Goal: Task Accomplishment & Management: Use online tool/utility

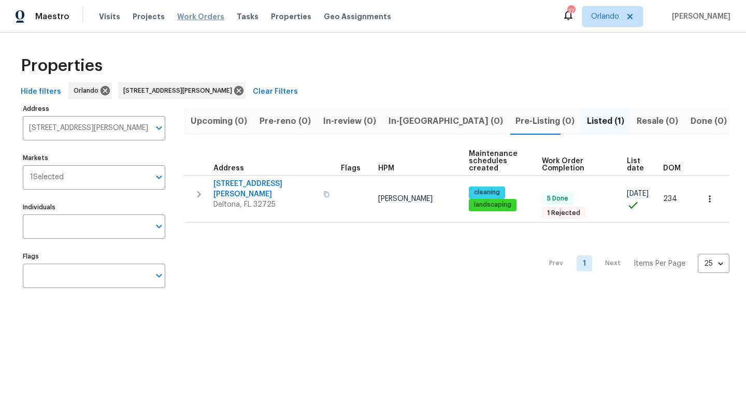
click at [197, 12] on span "Work Orders" at bounding box center [200, 16] width 47 height 10
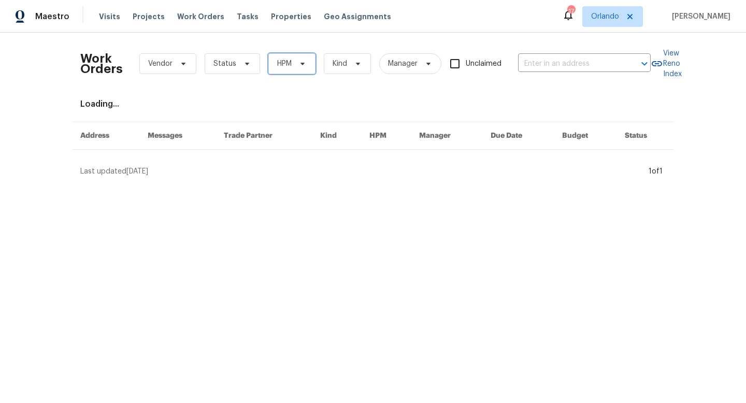
click at [288, 70] on span "HPM" at bounding box center [292, 63] width 47 height 21
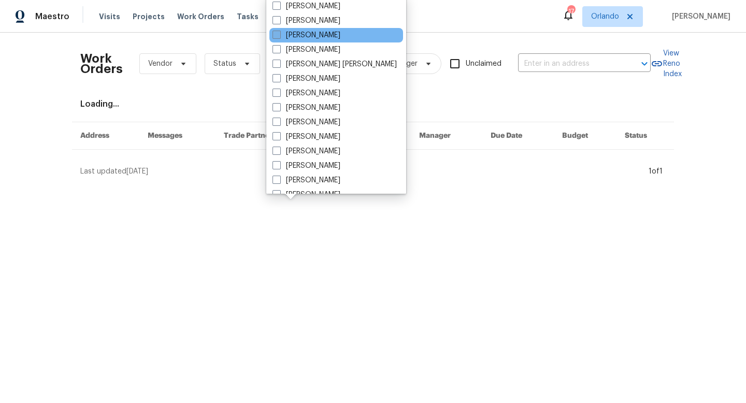
click at [281, 34] on label "[PERSON_NAME]" at bounding box center [307, 35] width 68 height 10
click at [279, 34] on input "[PERSON_NAME]" at bounding box center [276, 33] width 7 height 7
checkbox input "true"
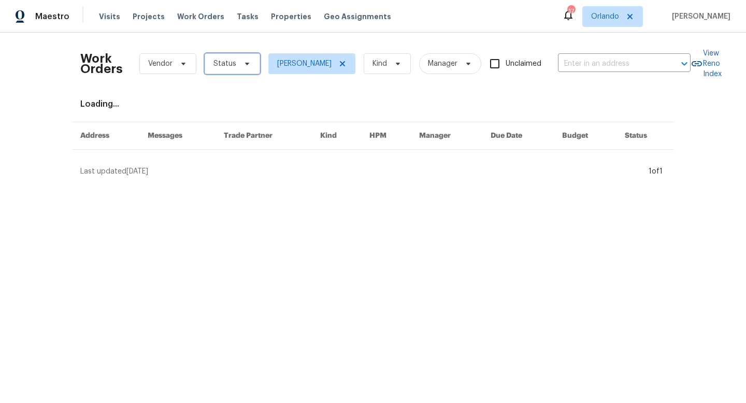
click at [249, 60] on icon at bounding box center [247, 64] width 8 height 8
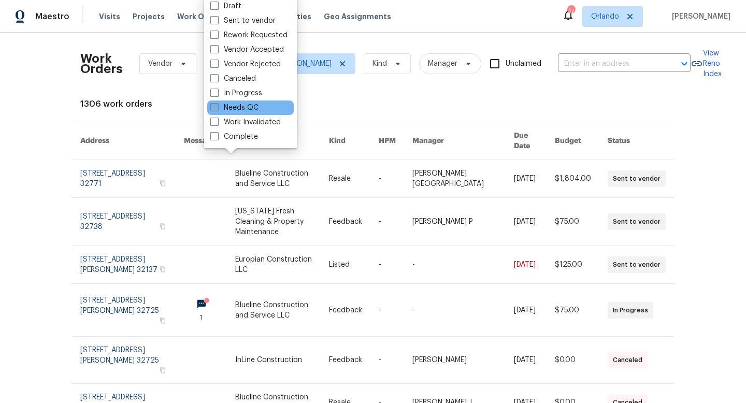
click at [218, 108] on span at bounding box center [214, 107] width 8 height 8
click at [217, 108] on input "Needs QC" at bounding box center [213, 106] width 7 height 7
checkbox input "true"
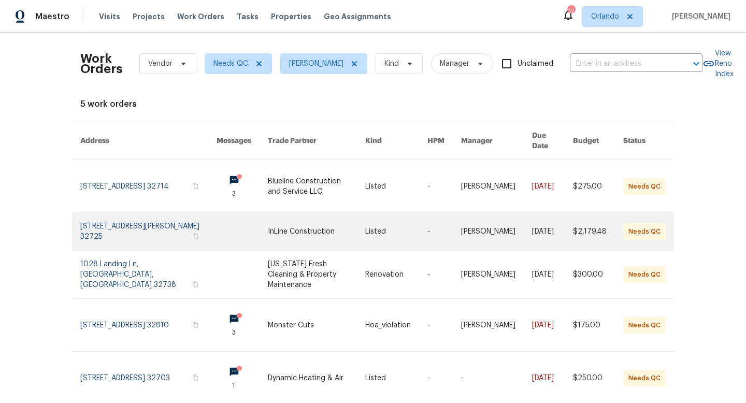
click at [295, 218] on link at bounding box center [316, 231] width 97 height 37
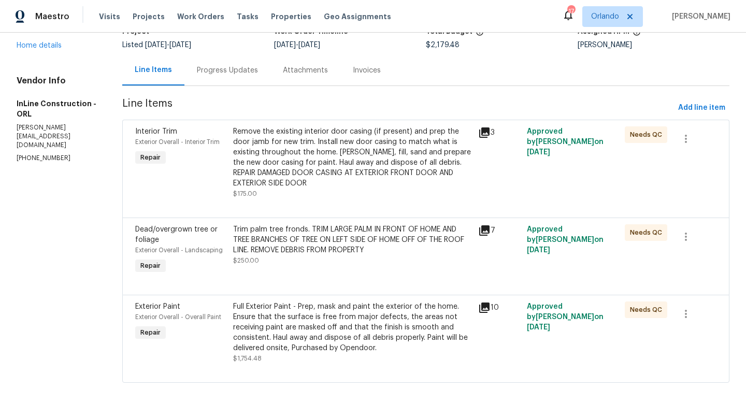
scroll to position [89, 0]
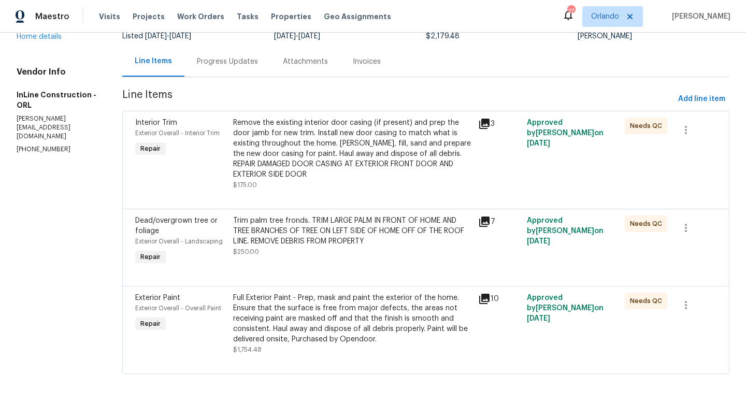
click at [341, 159] on div "Remove the existing interior door casing (if present) and prep the door jamb fo…" at bounding box center [352, 149] width 239 height 62
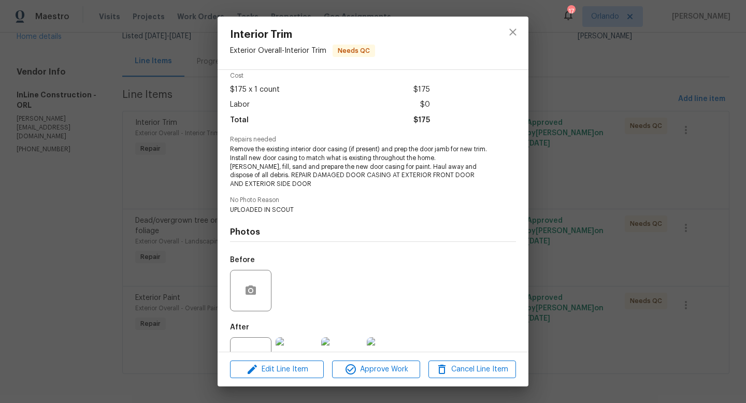
scroll to position [83, 0]
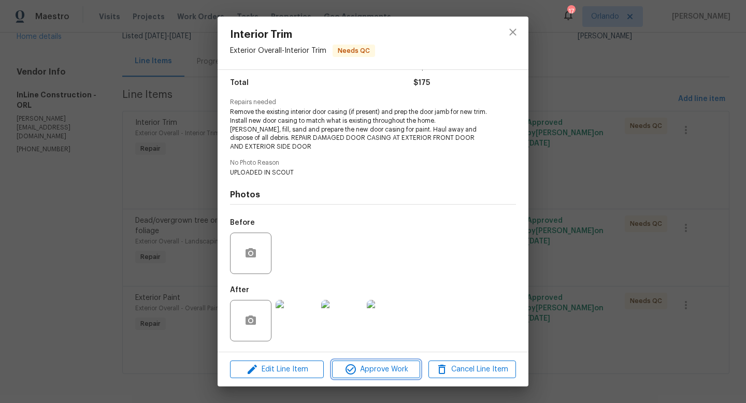
click at [402, 366] on span "Approve Work" at bounding box center [375, 369] width 81 height 13
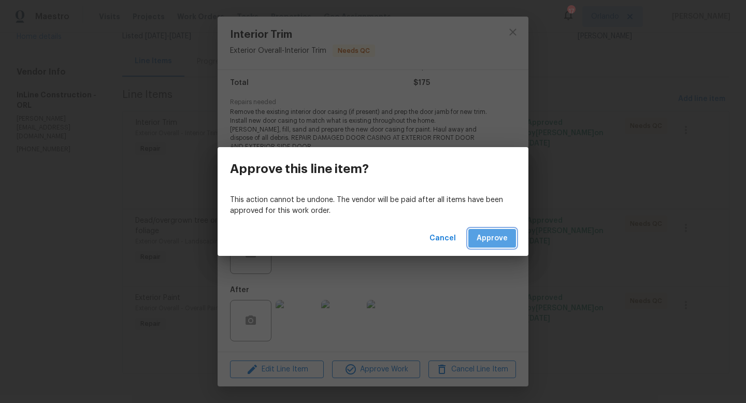
click at [508, 242] on button "Approve" at bounding box center [493, 238] width 48 height 19
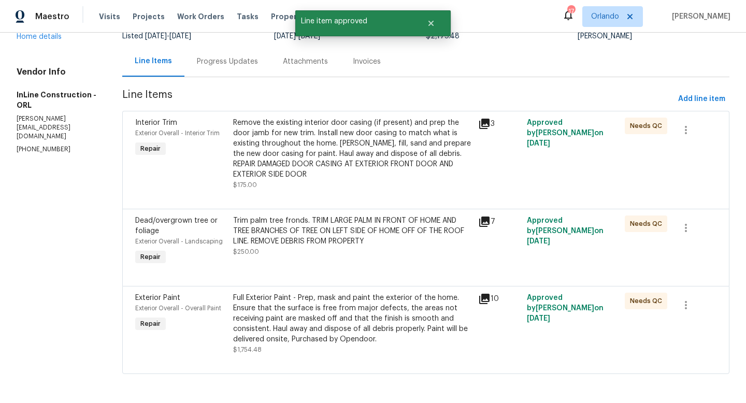
scroll to position [0, 0]
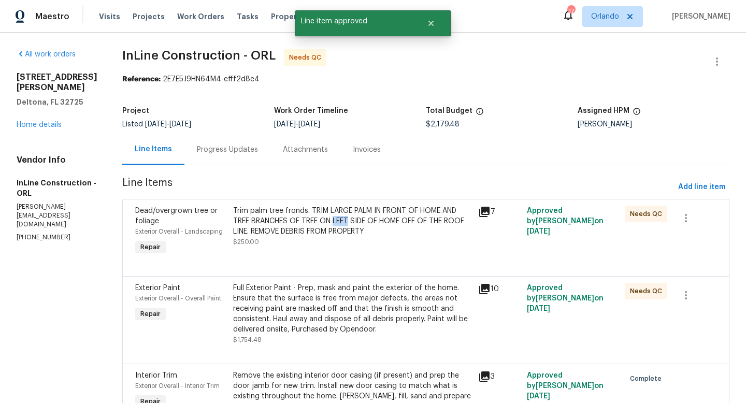
click at [351, 221] on div "Trim palm tree fronds. TRIM LARGE PALM IN FRONT OF HOME AND TREE BRANCHES OF TR…" at bounding box center [352, 221] width 239 height 31
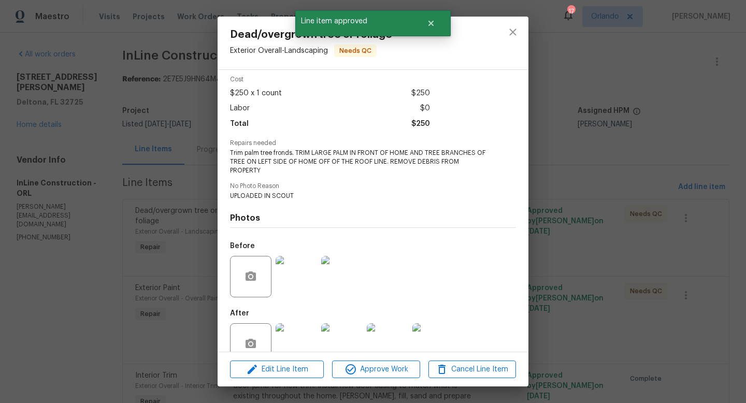
scroll to position [65, 0]
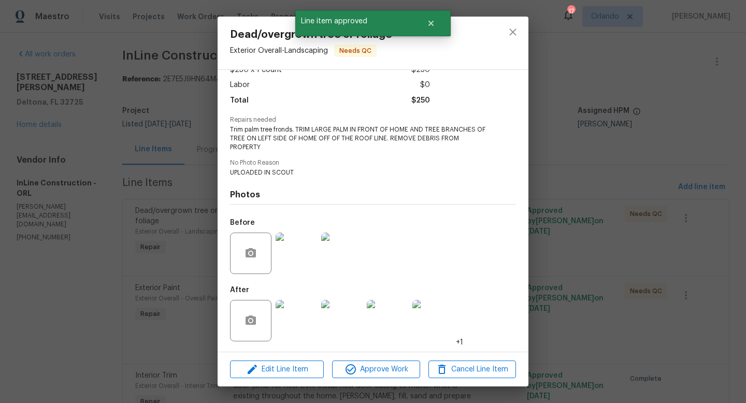
click at [303, 307] on img at bounding box center [296, 320] width 41 height 41
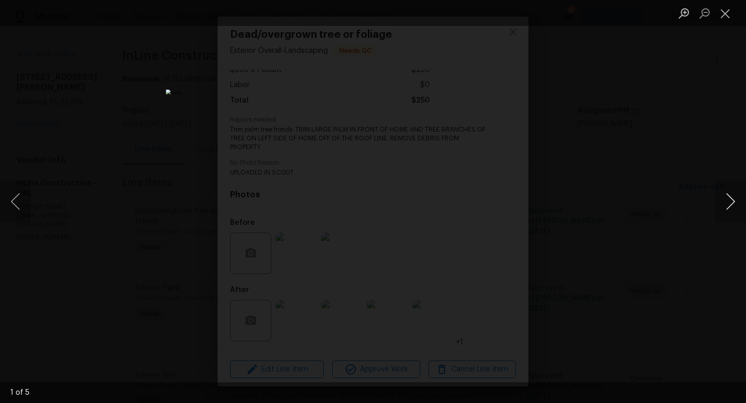
click at [737, 213] on button "Next image" at bounding box center [730, 201] width 31 height 41
click at [737, 209] on button "Next image" at bounding box center [730, 201] width 31 height 41
click at [731, 7] on button "Close lightbox" at bounding box center [725, 13] width 21 height 18
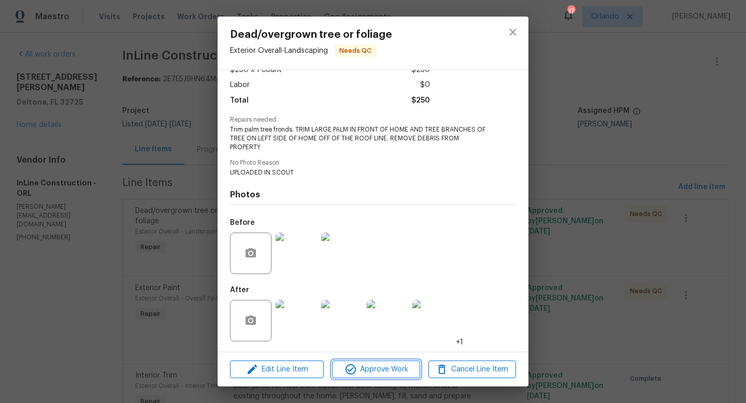
click at [361, 369] on span "Approve Work" at bounding box center [375, 369] width 81 height 13
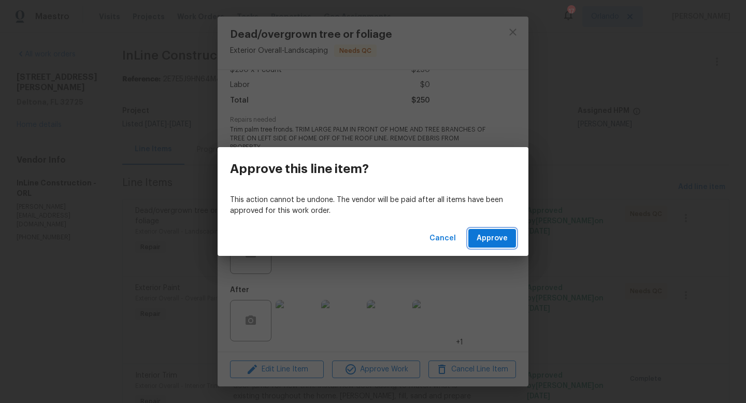
click at [495, 243] on span "Approve" at bounding box center [492, 238] width 31 height 13
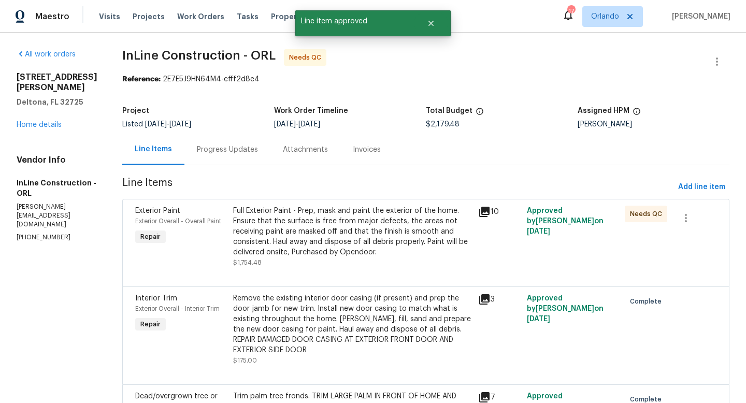
click at [372, 227] on div "Full Exterior Paint - Prep, mask and paint the exterior of the home. Ensure tha…" at bounding box center [352, 232] width 239 height 52
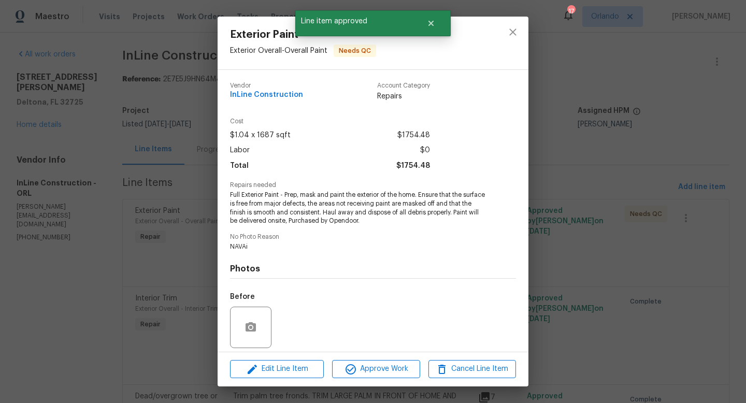
scroll to position [74, 0]
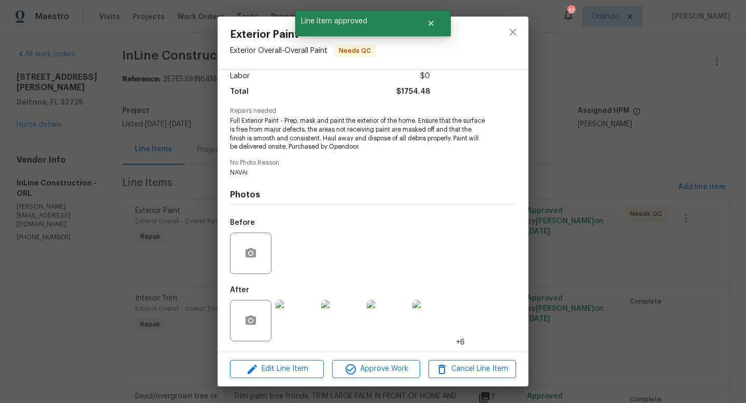
click at [305, 324] on img at bounding box center [296, 320] width 41 height 41
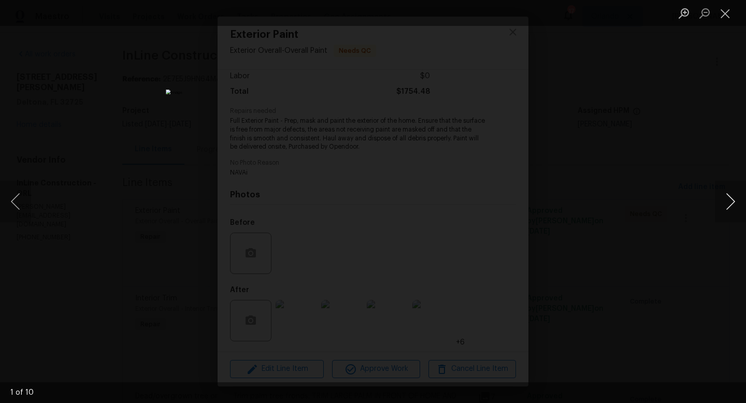
click at [725, 193] on button "Next image" at bounding box center [730, 201] width 31 height 41
click at [734, 195] on button "Next image" at bounding box center [730, 201] width 31 height 41
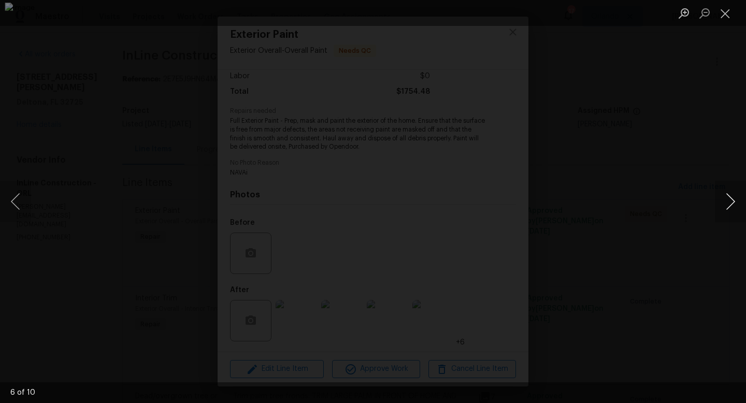
click at [734, 195] on button "Next image" at bounding box center [730, 201] width 31 height 41
click at [735, 195] on button "Next image" at bounding box center [730, 201] width 31 height 41
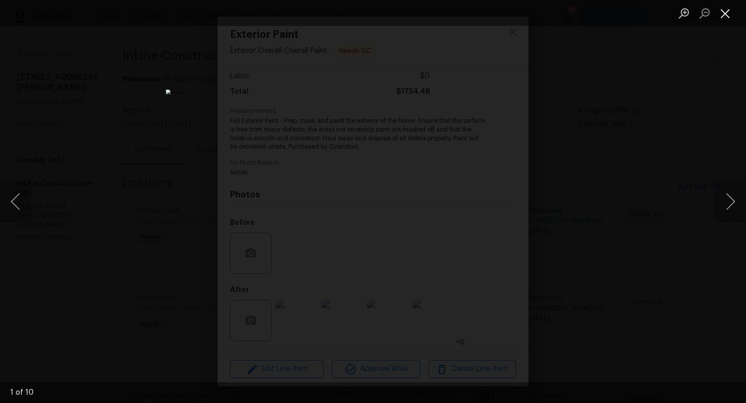
click at [728, 15] on button "Close lightbox" at bounding box center [725, 13] width 21 height 18
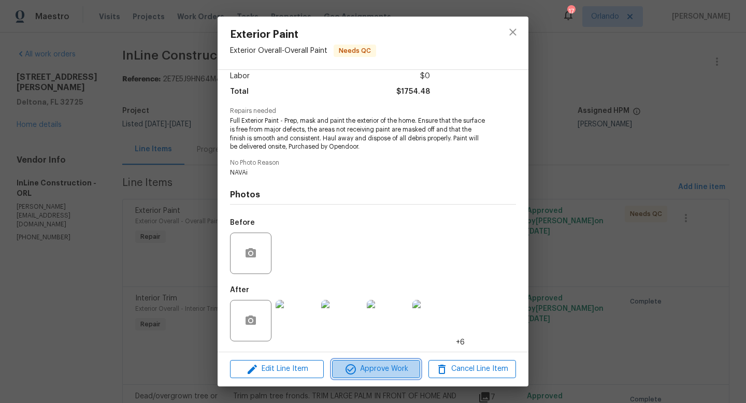
click at [396, 371] on span "Approve Work" at bounding box center [375, 369] width 81 height 13
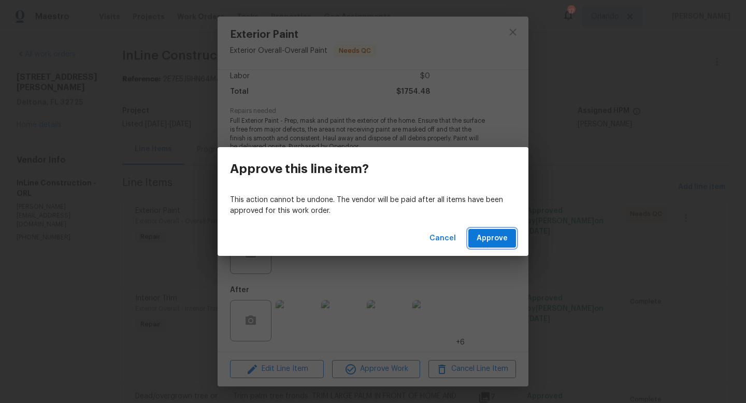
click at [504, 241] on span "Approve" at bounding box center [492, 238] width 31 height 13
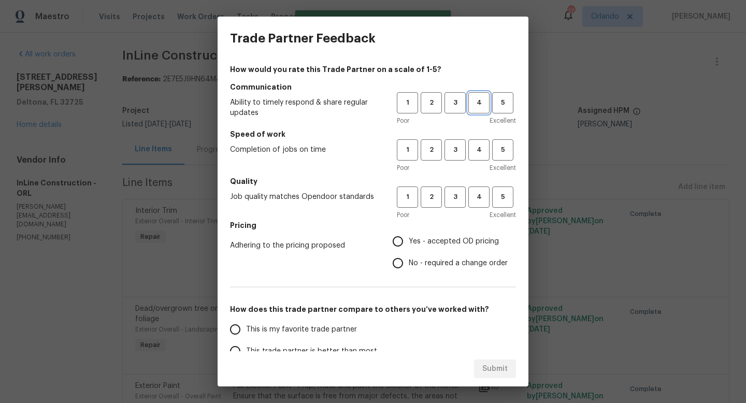
click at [476, 106] on span "4" at bounding box center [479, 103] width 19 height 12
click at [472, 151] on span "4" at bounding box center [479, 150] width 19 height 12
click at [481, 194] on span "4" at bounding box center [479, 197] width 19 height 12
click at [459, 218] on div "Poor Excellent" at bounding box center [456, 215] width 119 height 10
click at [457, 243] on span "Yes - accepted OD pricing" at bounding box center [454, 241] width 90 height 11
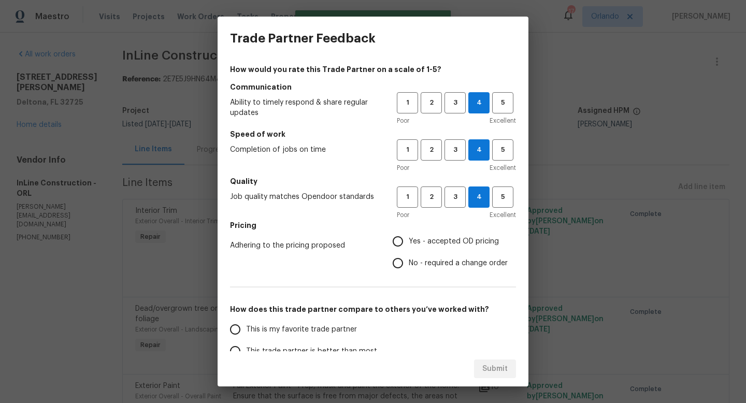
click at [409, 243] on input "Yes - accepted OD pricing" at bounding box center [398, 242] width 22 height 22
radio input "true"
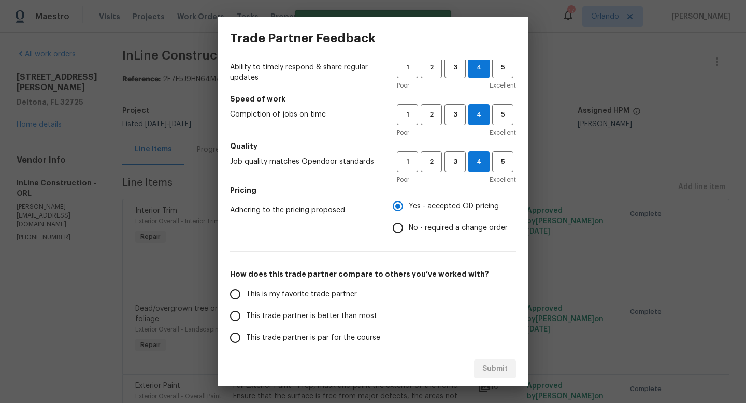
scroll to position [38, 0]
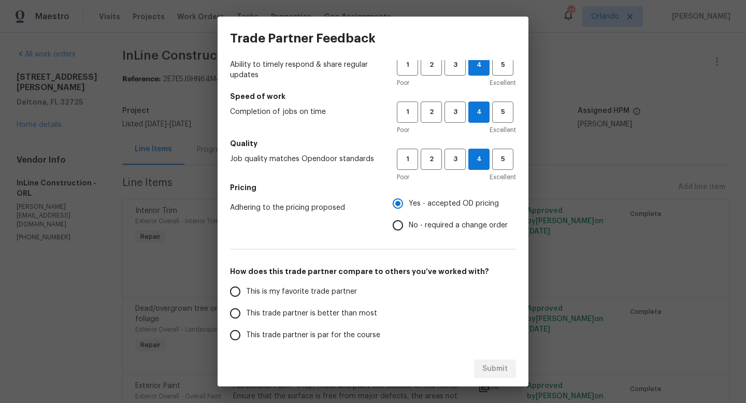
click at [356, 313] on span "This trade partner is better than most" at bounding box center [311, 313] width 131 height 11
click at [246, 313] on input "This trade partner is better than most" at bounding box center [235, 314] width 22 height 22
click at [476, 365] on button "Submit" at bounding box center [495, 369] width 42 height 19
radio input "true"
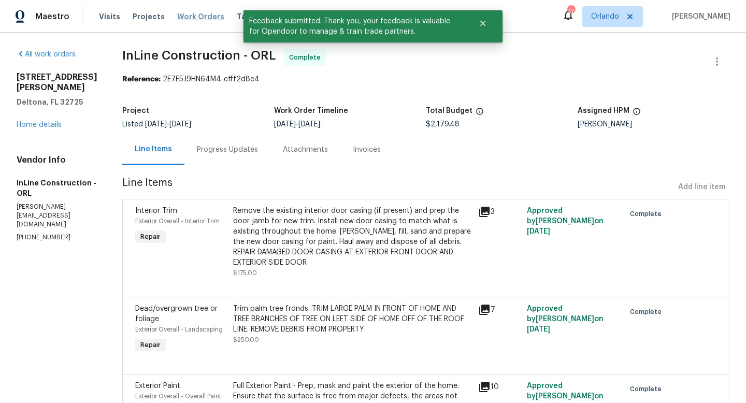
click at [187, 17] on span "Work Orders" at bounding box center [200, 16] width 47 height 10
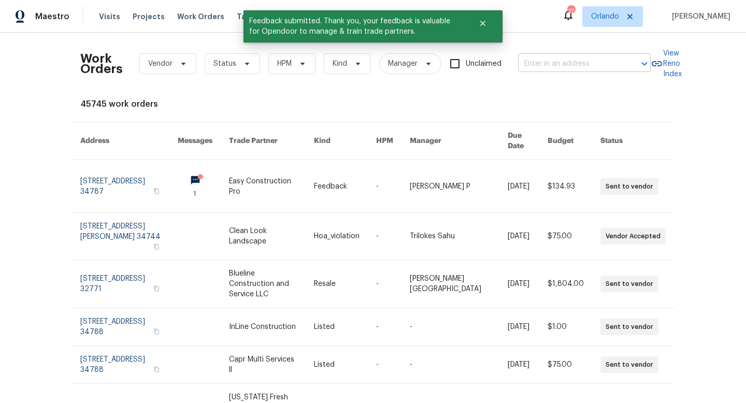
click at [575, 64] on input "text" at bounding box center [570, 64] width 104 height 16
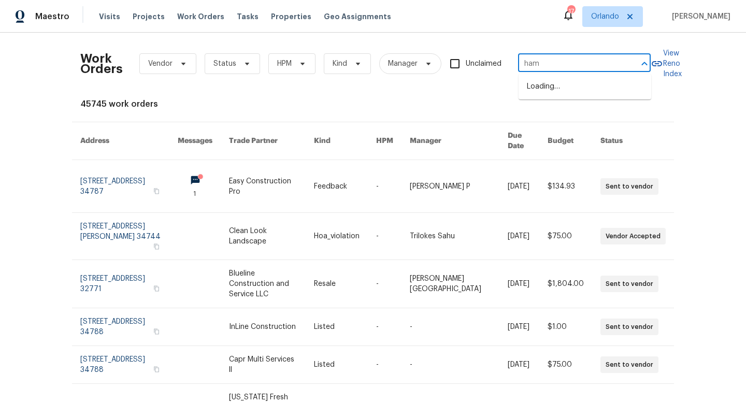
type input "hami"
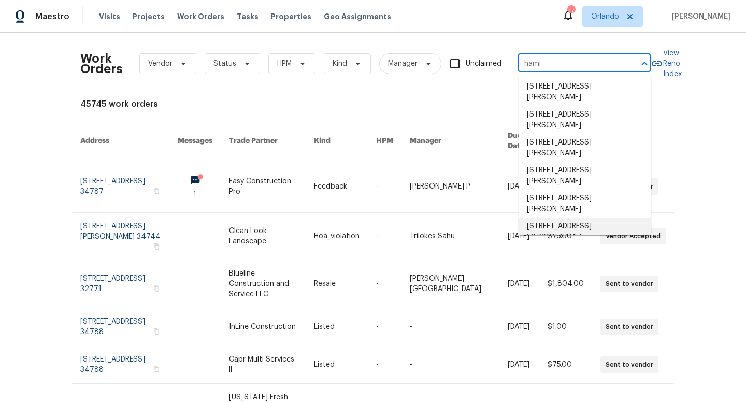
click at [605, 224] on li "[STREET_ADDRESS][PERSON_NAME]" at bounding box center [585, 232] width 133 height 28
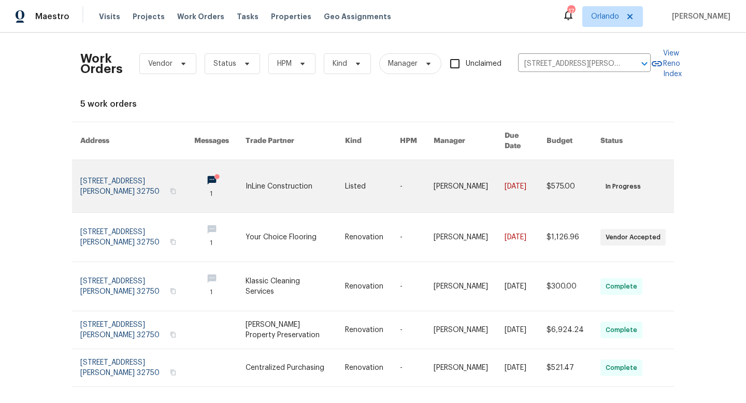
click at [312, 178] on link at bounding box center [296, 186] width 100 height 52
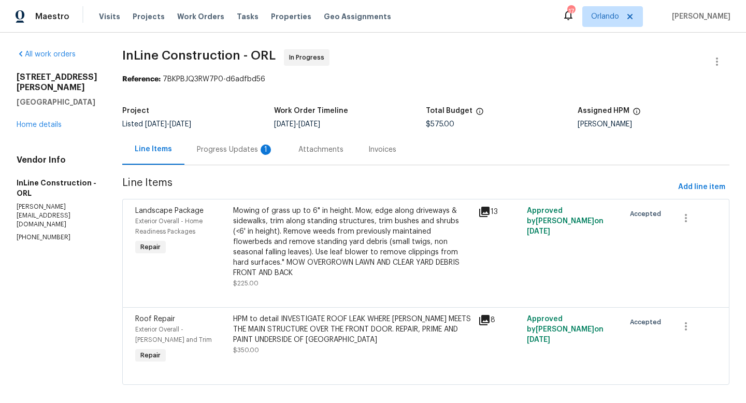
click at [366, 333] on div "HPM to detail INVESTIGATE ROOF LEAK WHERE [PERSON_NAME] MEETS THE MAIN STRUCTUR…" at bounding box center [352, 329] width 239 height 31
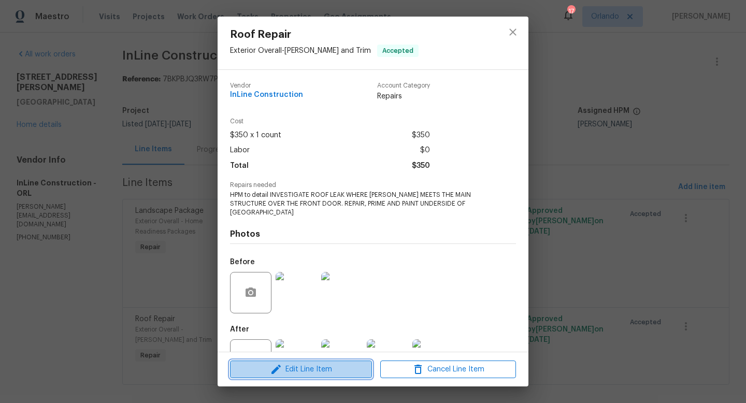
click at [305, 369] on span "Edit Line Item" at bounding box center [301, 369] width 136 height 13
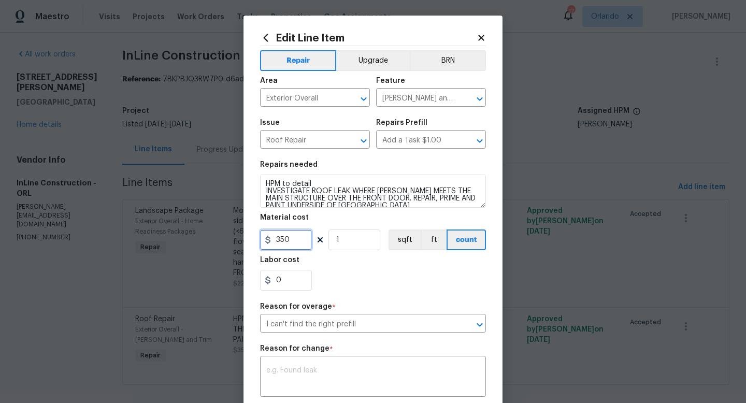
click at [299, 239] on input "350" at bounding box center [286, 240] width 52 height 21
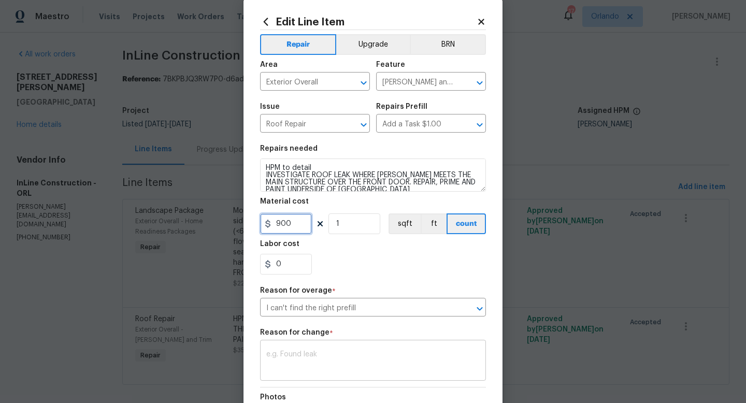
type input "900"
click at [334, 350] on div "x ​" at bounding box center [373, 362] width 226 height 38
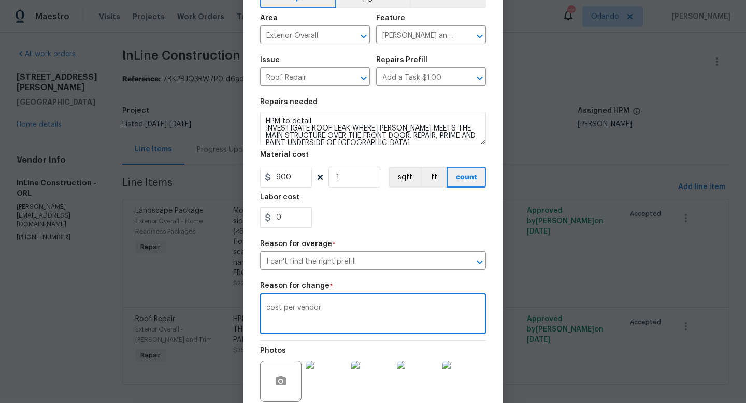
scroll to position [141, 0]
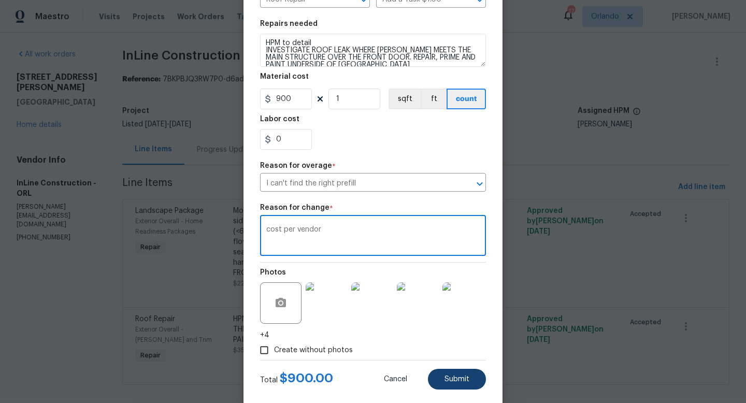
type textarea "cost per vendor"
click at [439, 381] on button "Submit" at bounding box center [457, 379] width 58 height 21
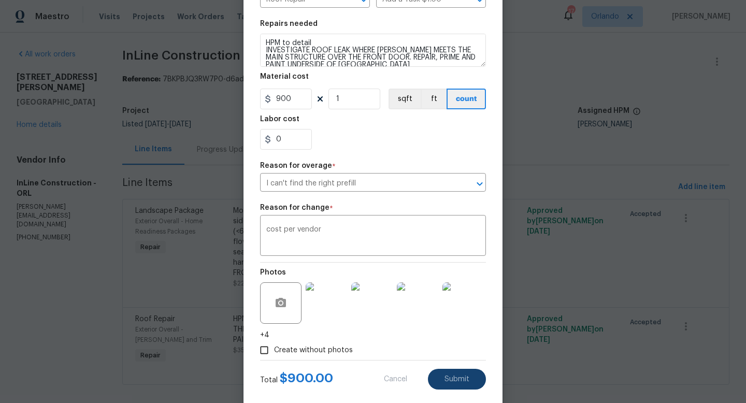
type input "350"
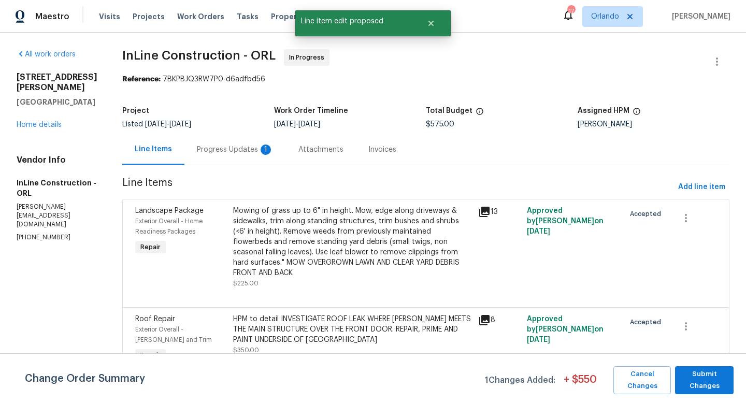
scroll to position [0, 0]
click at [714, 380] on span "Submit Changes" at bounding box center [705, 381] width 48 height 24
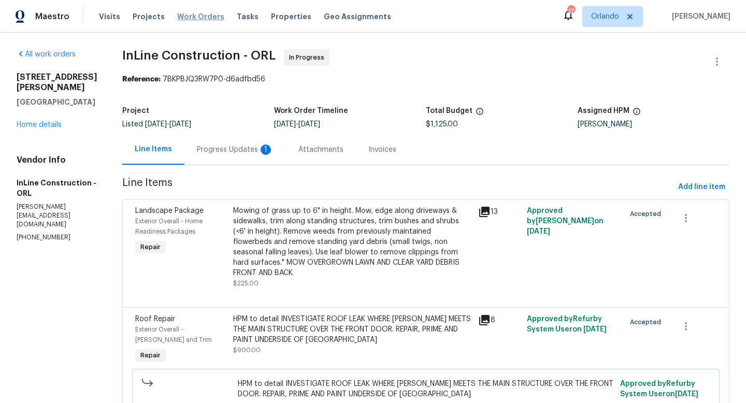
click at [192, 20] on span "Work Orders" at bounding box center [200, 16] width 47 height 10
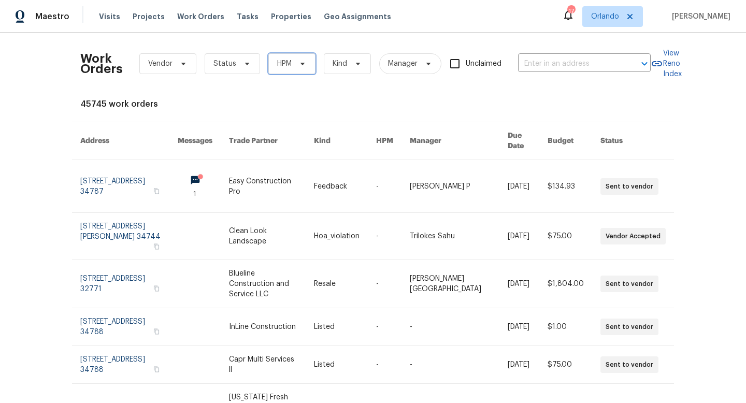
click at [288, 53] on span "HPM" at bounding box center [292, 63] width 47 height 21
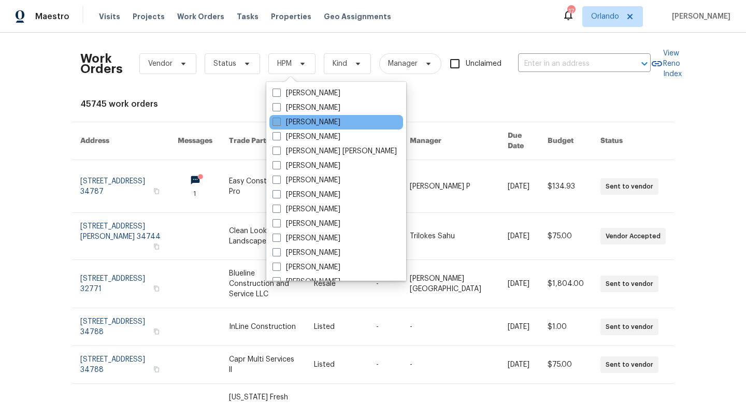
click at [277, 123] on span at bounding box center [277, 122] width 8 height 8
click at [277, 123] on input "[PERSON_NAME]" at bounding box center [276, 120] width 7 height 7
checkbox input "true"
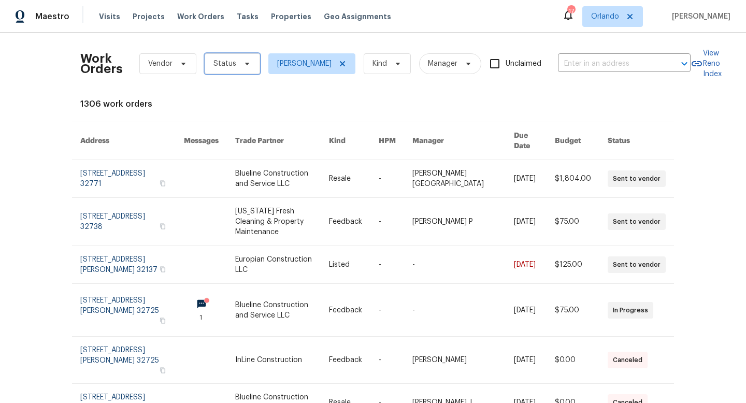
click at [237, 62] on span "Status" at bounding box center [232, 63] width 55 height 21
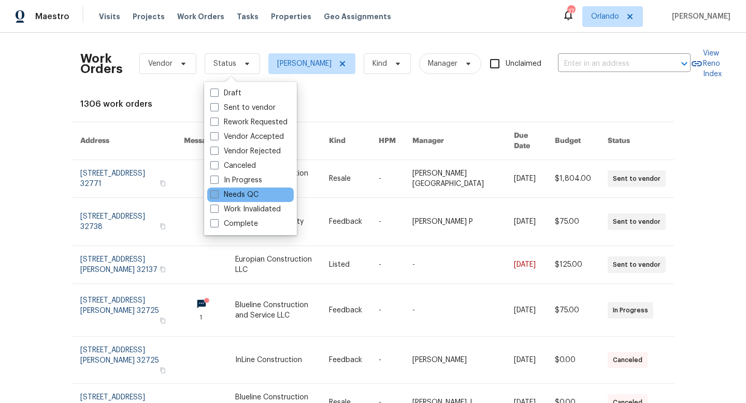
click at [217, 192] on span at bounding box center [214, 194] width 8 height 8
click at [217, 192] on input "Needs QC" at bounding box center [213, 193] width 7 height 7
checkbox input "true"
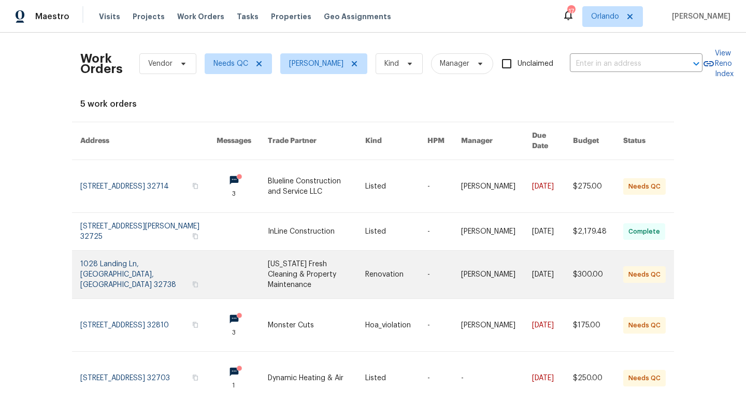
click at [320, 260] on link at bounding box center [316, 275] width 97 height 48
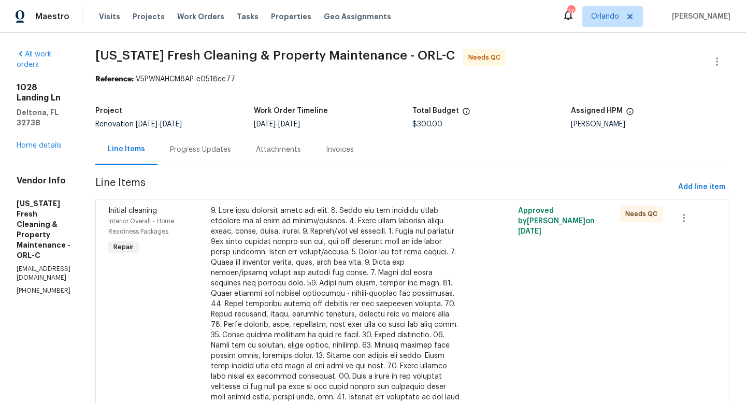
click at [320, 260] on div at bounding box center [336, 309] width 250 height 207
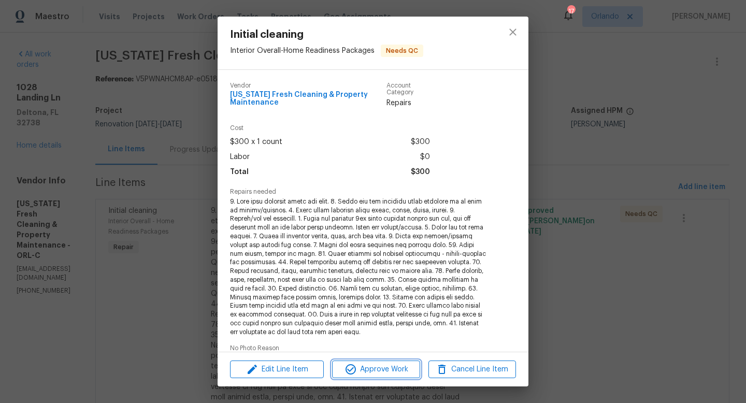
click at [374, 370] on span "Approve Work" at bounding box center [375, 369] width 81 height 13
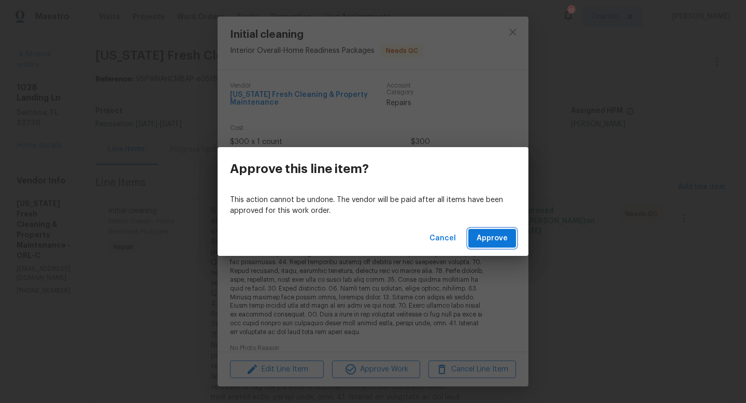
click at [493, 245] on button "Approve" at bounding box center [493, 238] width 48 height 19
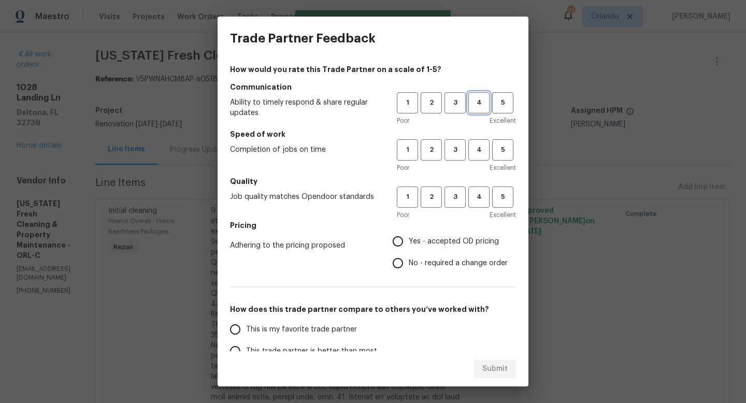
click at [474, 112] on button "4" at bounding box center [479, 102] width 21 height 21
click at [480, 154] on span "4" at bounding box center [479, 150] width 19 height 12
click at [481, 189] on button "4" at bounding box center [479, 197] width 21 height 21
click at [459, 231] on label "Yes - accepted OD pricing" at bounding box center [447, 242] width 121 height 22
click at [409, 231] on input "Yes - accepted OD pricing" at bounding box center [398, 242] width 22 height 22
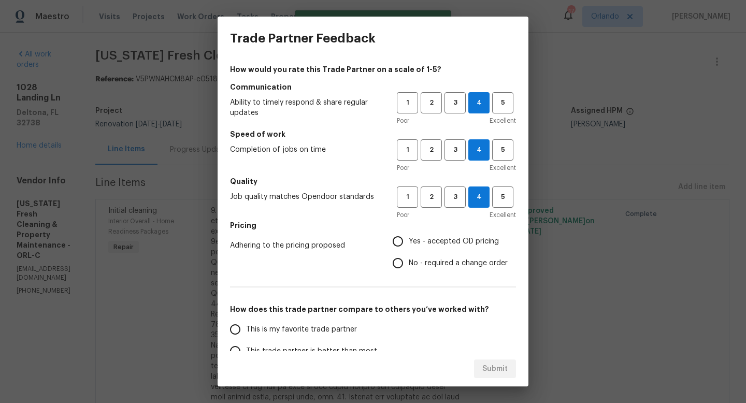
radio input "true"
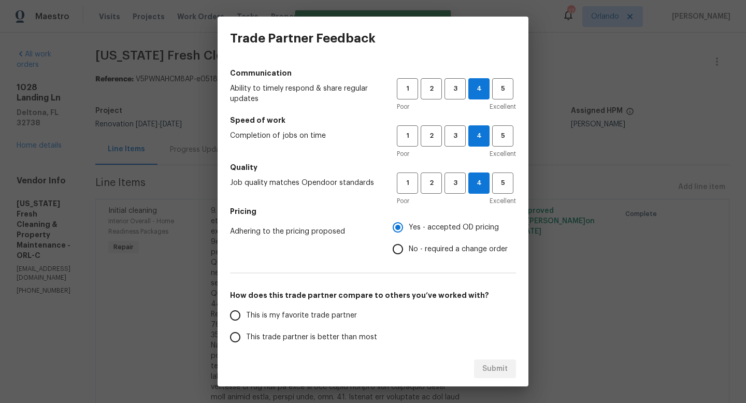
scroll to position [16, 0]
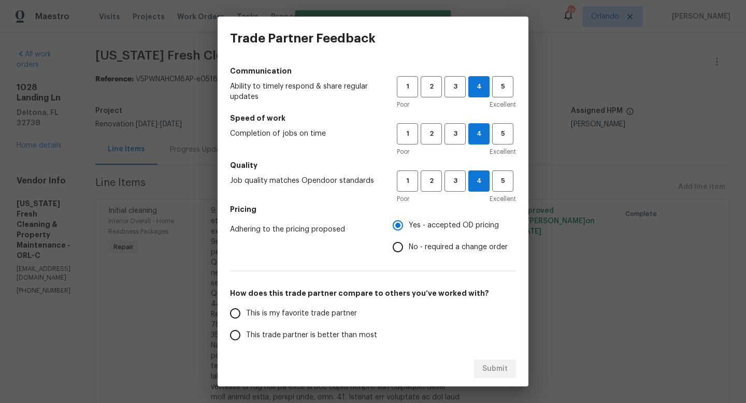
click at [362, 333] on span "This trade partner is better than most" at bounding box center [311, 335] width 131 height 11
click at [246, 333] on input "This trade partner is better than most" at bounding box center [235, 335] width 22 height 22
click at [483, 366] on button "Submit" at bounding box center [495, 369] width 42 height 19
radio input "true"
